Goal: Find specific page/section: Find specific page/section

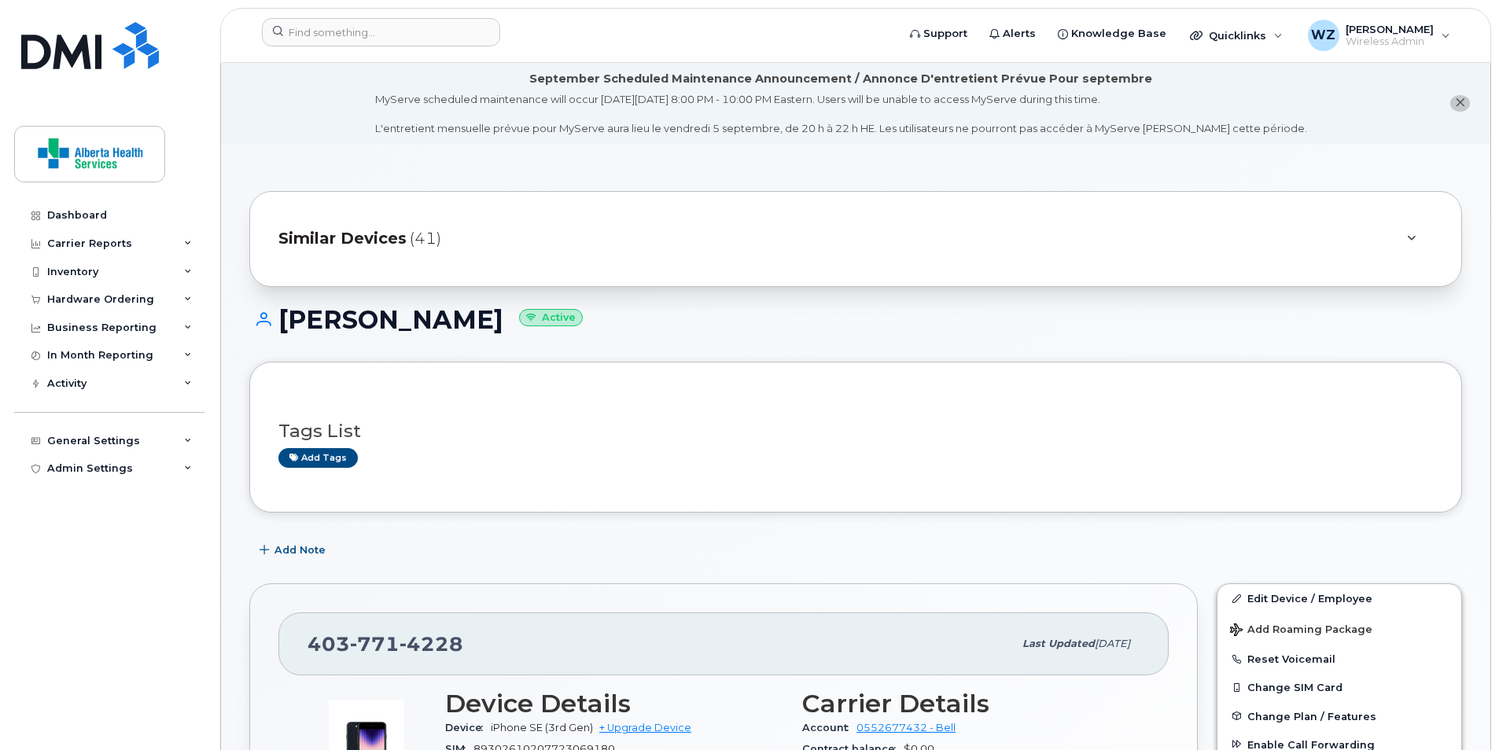
scroll to position [1063, 0]
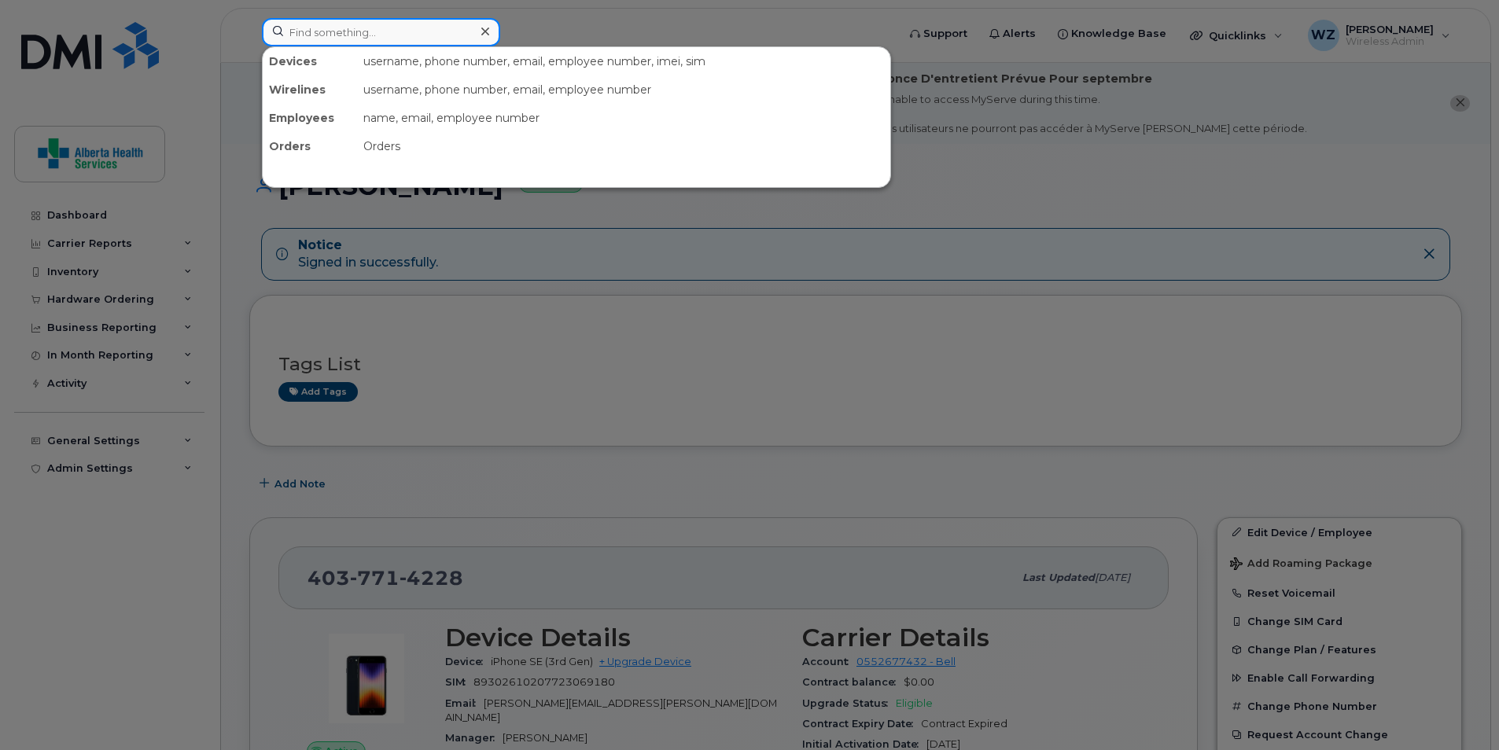
paste input "403) 710-4360"
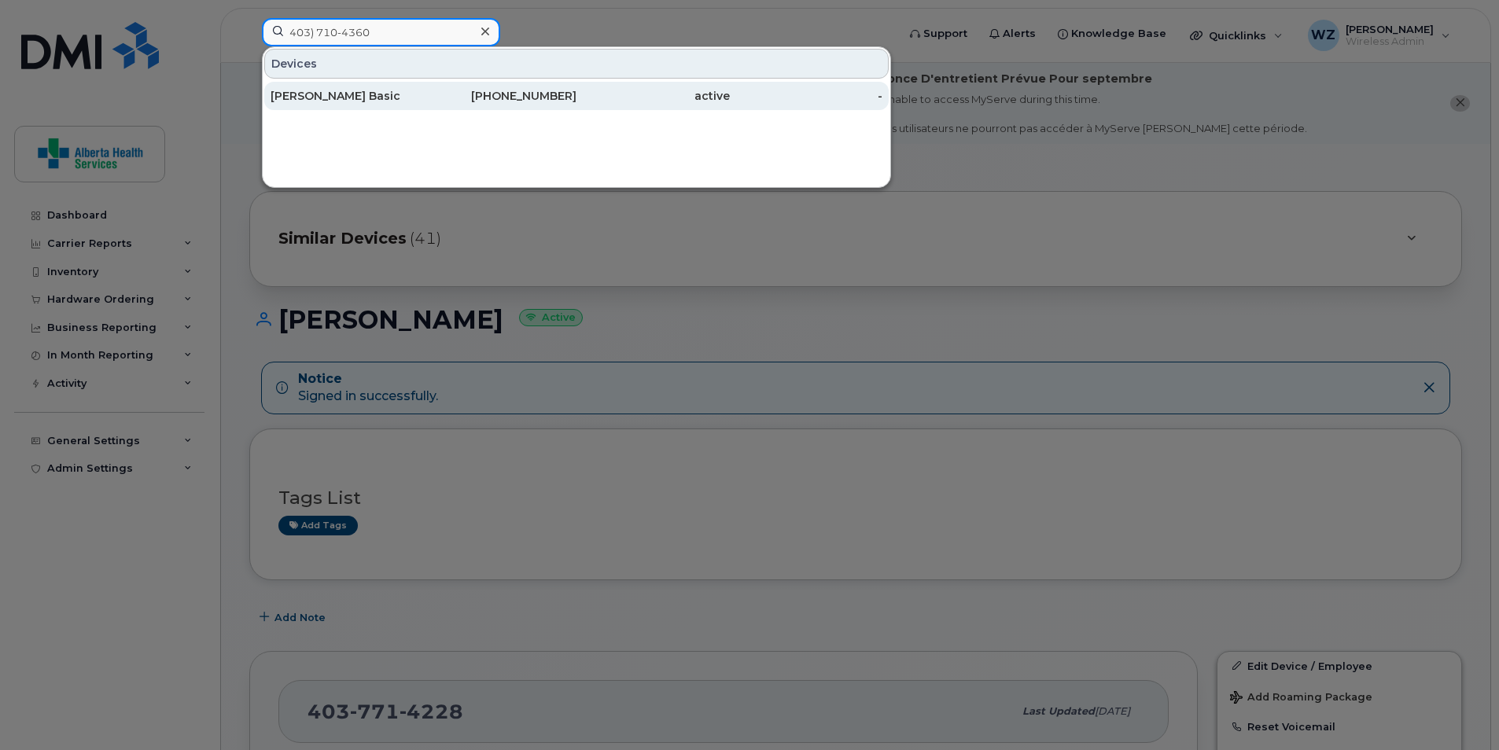
type input "403) 710-4360"
click at [357, 95] on div "Senad Basic" at bounding box center [347, 96] width 153 height 16
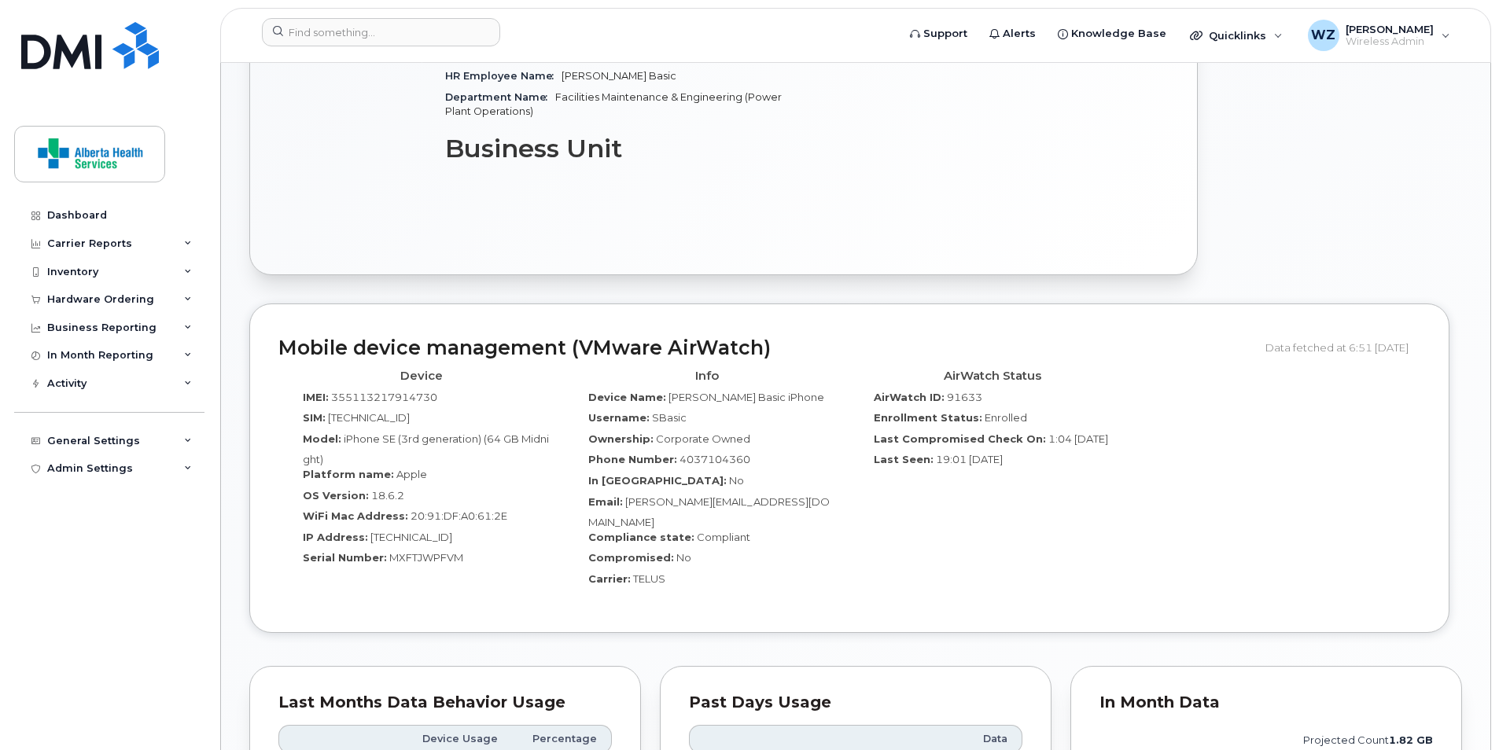
scroll to position [393, 0]
